Goal: Task Accomplishment & Management: Manage account settings

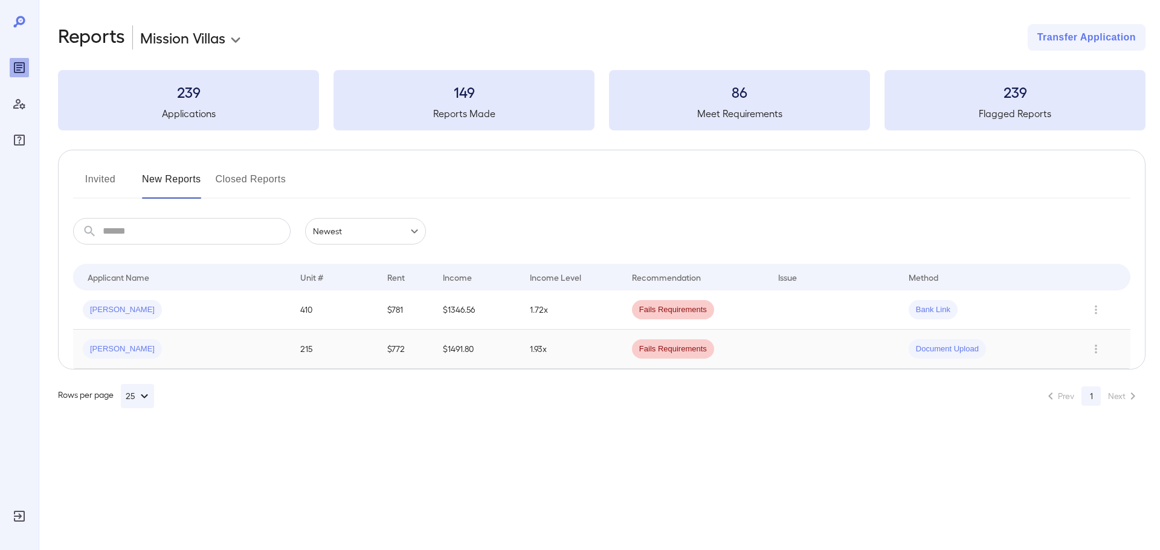
click at [110, 353] on span "Michael T..." at bounding box center [122, 349] width 79 height 11
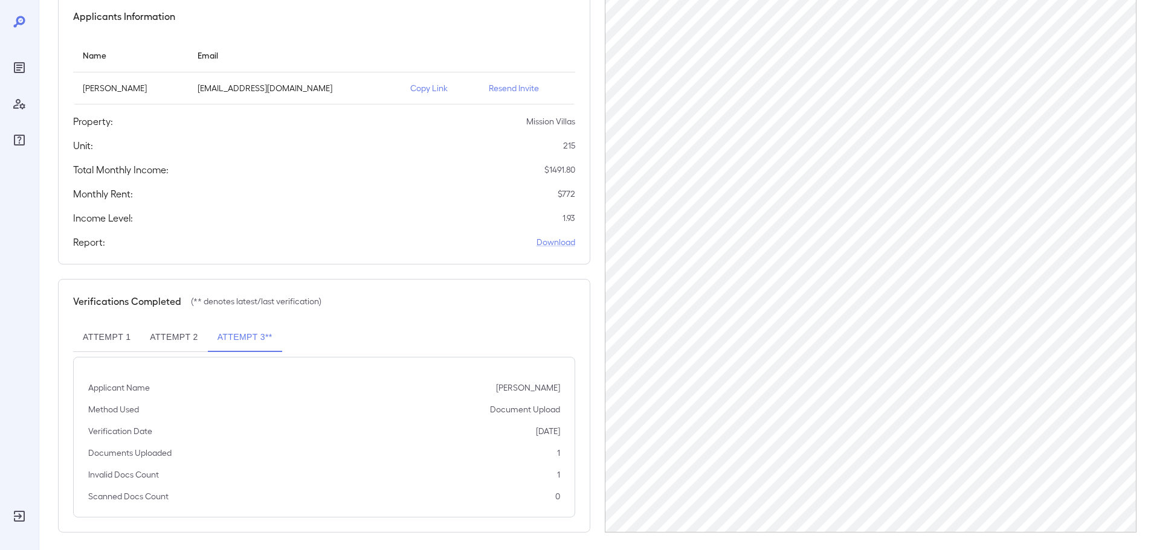
scroll to position [121, 0]
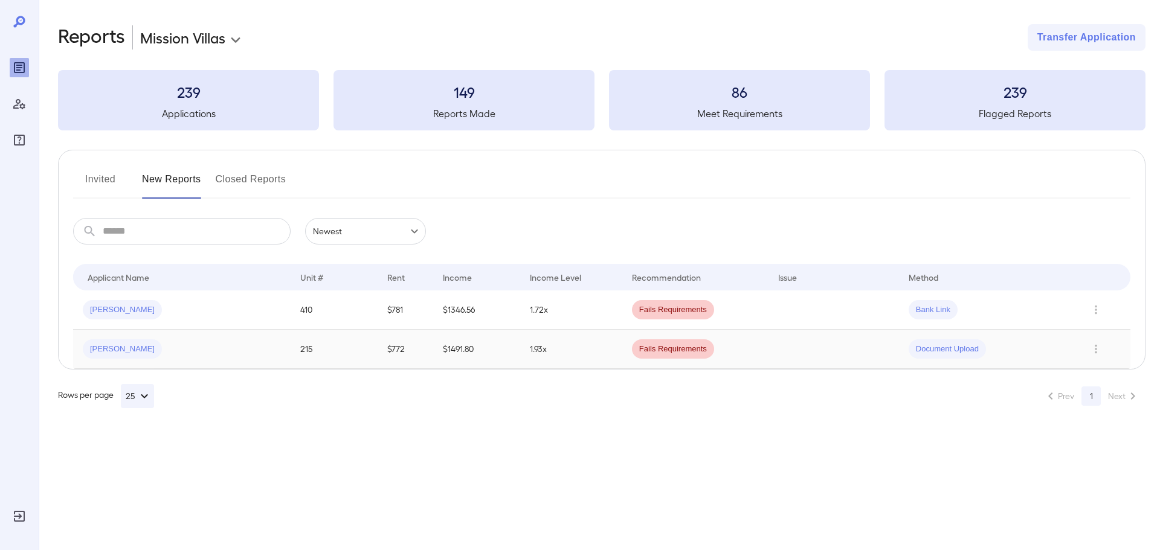
click at [102, 343] on div "Michael T..." at bounding box center [122, 348] width 79 height 19
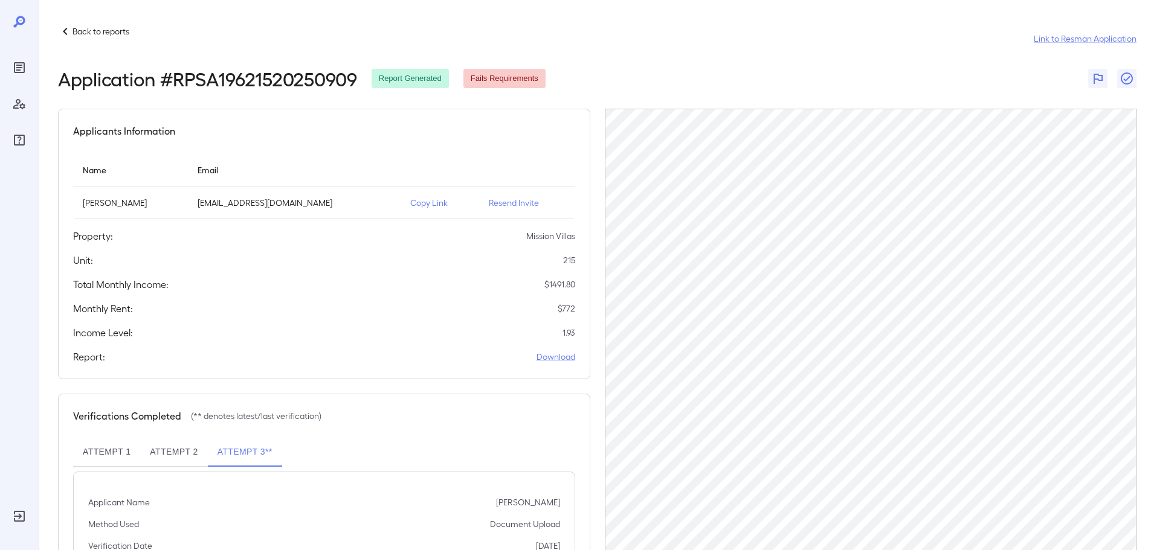
click at [500, 202] on p "Resend Invite" at bounding box center [527, 203] width 77 height 12
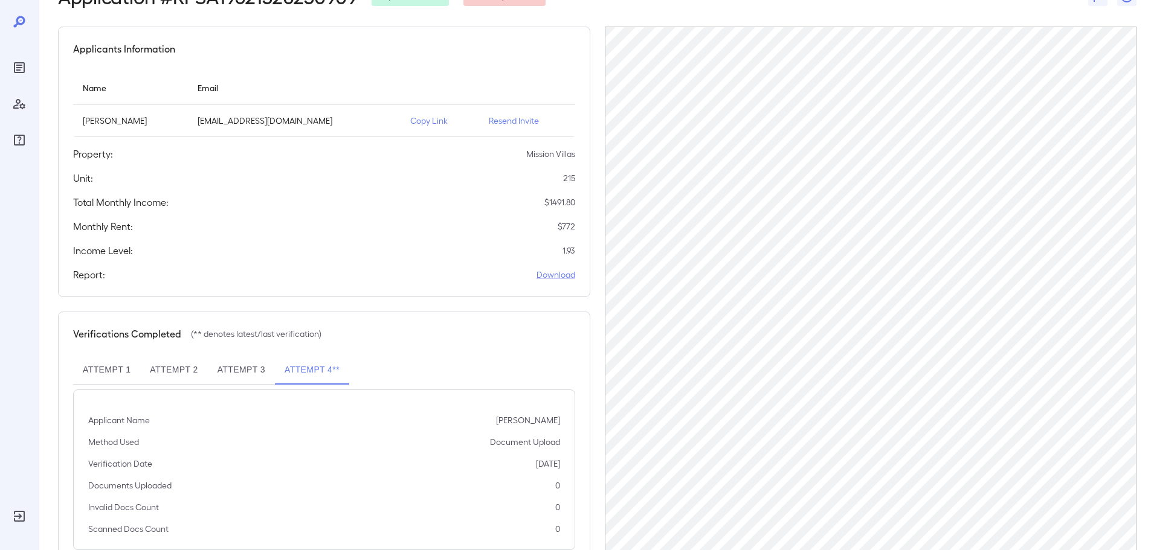
scroll to position [61, 0]
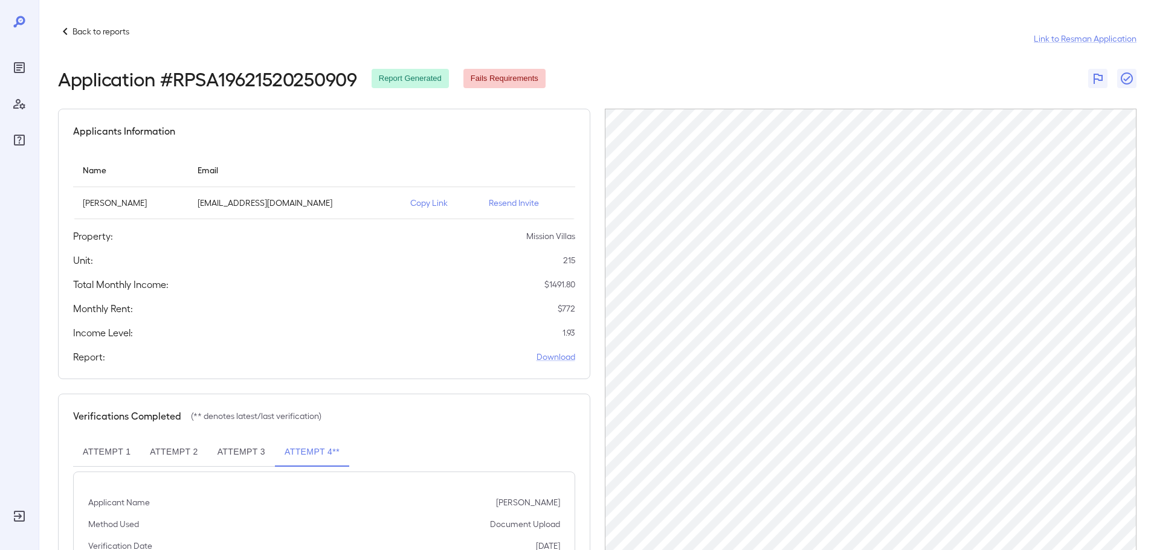
click at [91, 32] on p "Back to reports" at bounding box center [100, 31] width 57 height 12
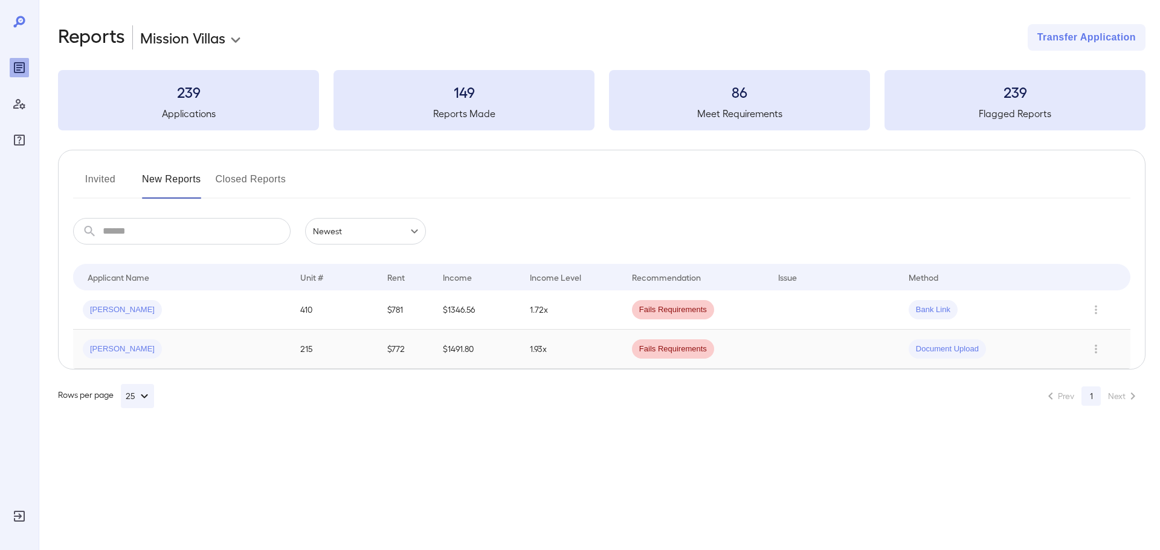
click at [115, 353] on span "Michael T..." at bounding box center [122, 349] width 79 height 11
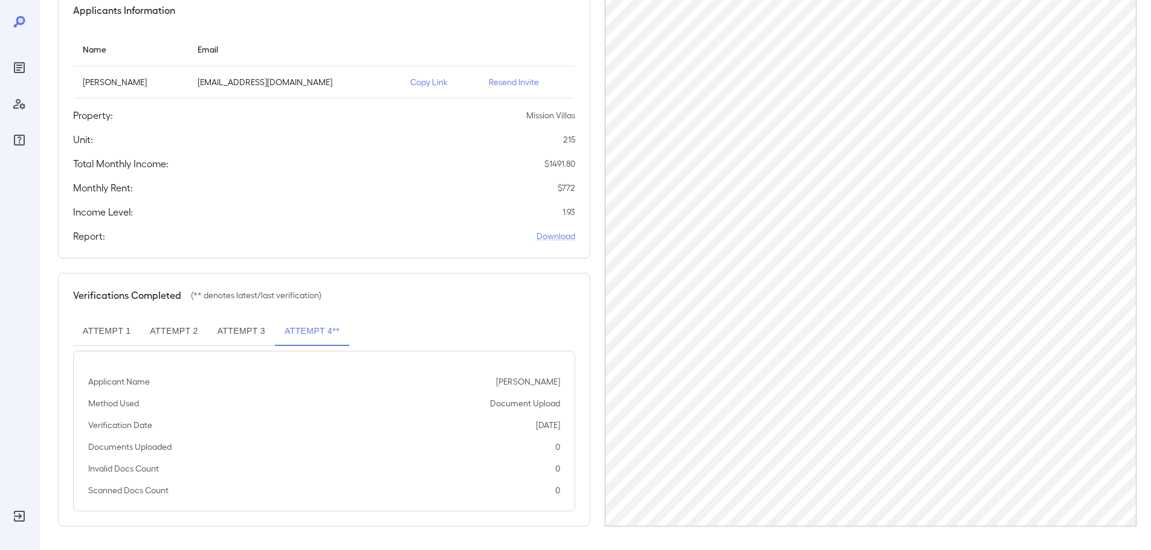
scroll to position [121, 0]
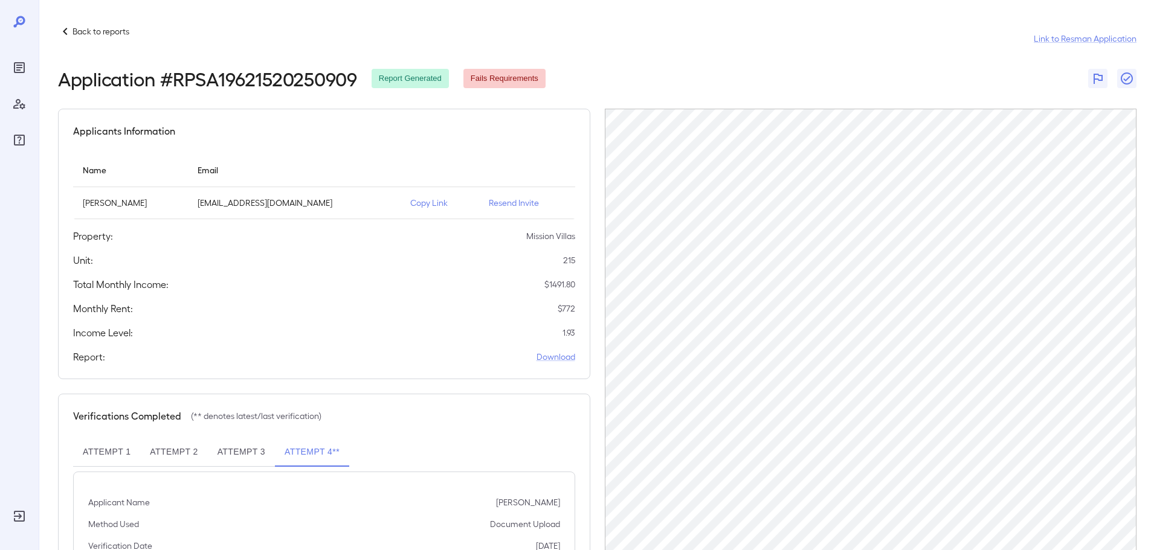
scroll to position [121, 0]
